Goal: Find specific page/section: Find specific page/section

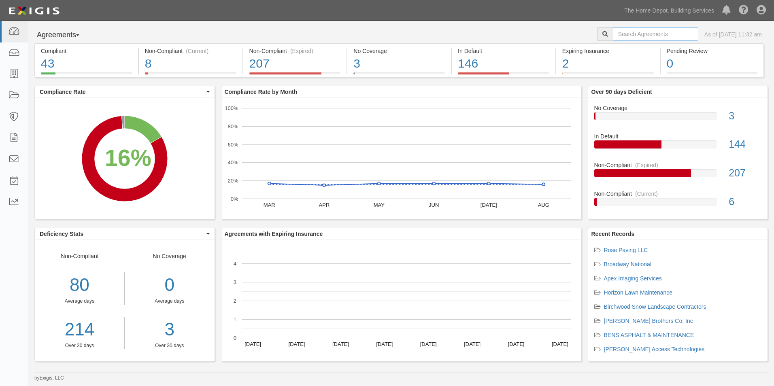
click at [633, 36] on input "text" at bounding box center [655, 34] width 85 height 14
type input "Cardinal"
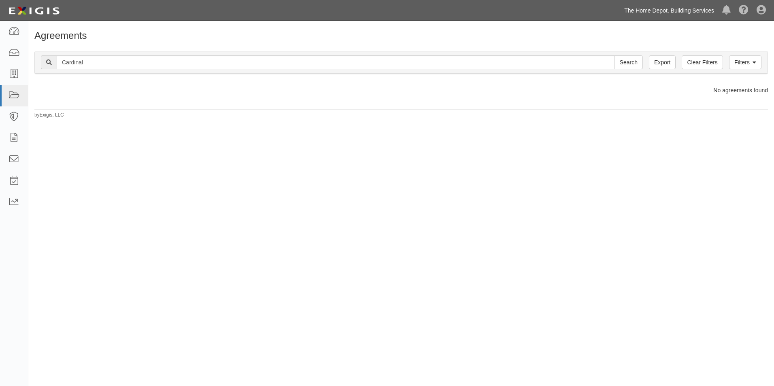
click at [660, 9] on link "The Home Depot, Building Services" at bounding box center [669, 10] width 98 height 16
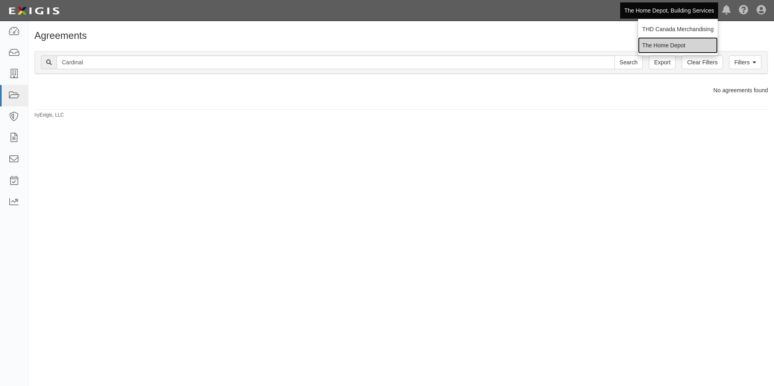
click at [665, 48] on link "The Home Depot" at bounding box center [678, 45] width 80 height 16
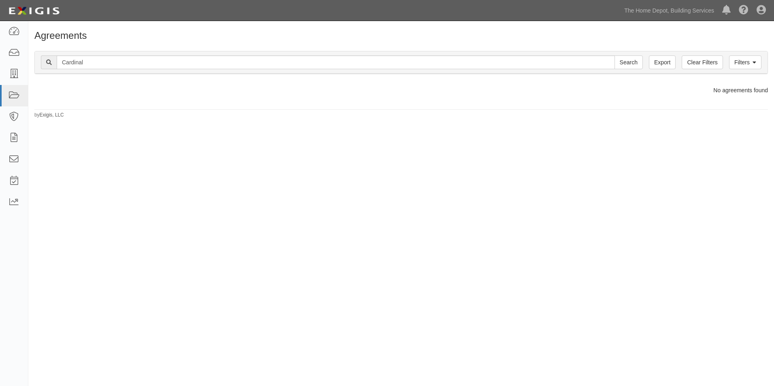
click at [411, 180] on div "Agreements Filters Clear Filters Export Cardinal Search Filters Compliance Stat…" at bounding box center [387, 198] width 774 height 348
drag, startPoint x: 408, startPoint y: 176, endPoint x: 411, endPoint y: 179, distance: 5.2
click at [409, 179] on div "Agreements Filters Clear Filters Export Cardinal Search Filters Compliance Stat…" at bounding box center [387, 198] width 774 height 348
click at [406, 173] on div "Agreements Filters Clear Filters Export Cardinal Search Filters Compliance Stat…" at bounding box center [387, 198] width 774 height 348
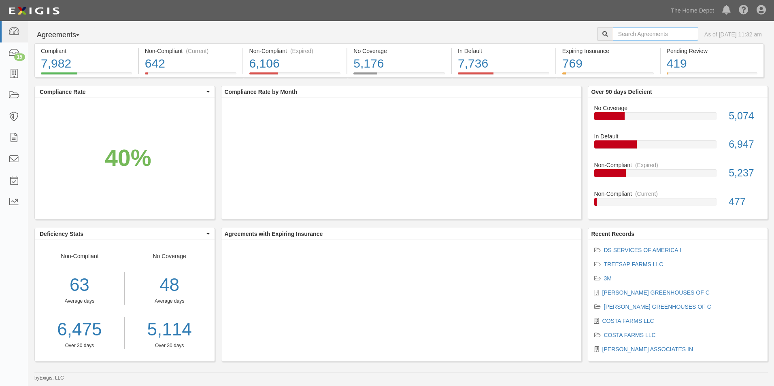
click at [623, 33] on input "text" at bounding box center [655, 34] width 85 height 14
type input "cardinal"
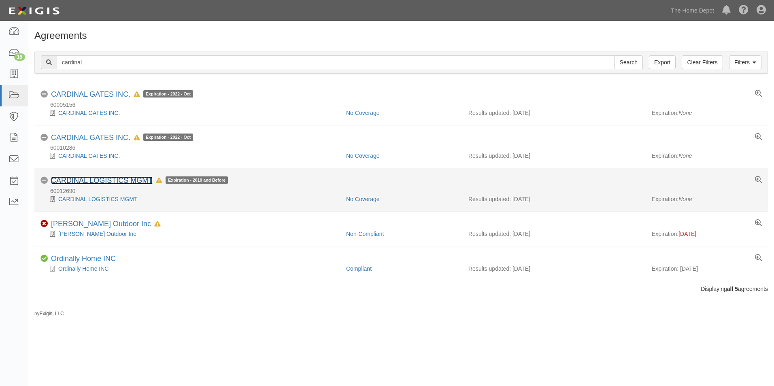
click at [116, 179] on link "CARDINAL LOGISTICS MGMT" at bounding box center [102, 180] width 102 height 8
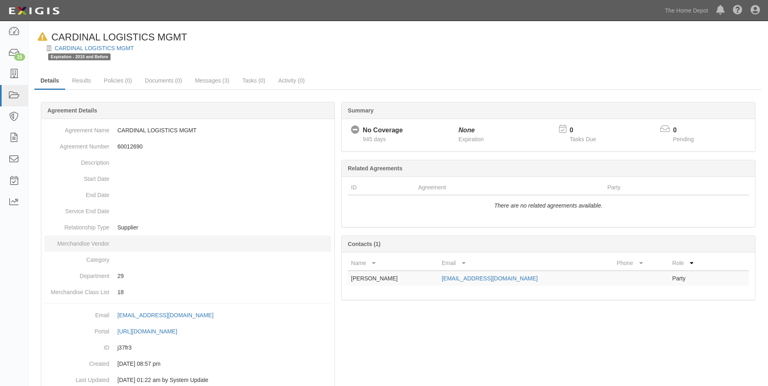
scroll to position [25, 0]
